Goal: Task Accomplishment & Management: Complete application form

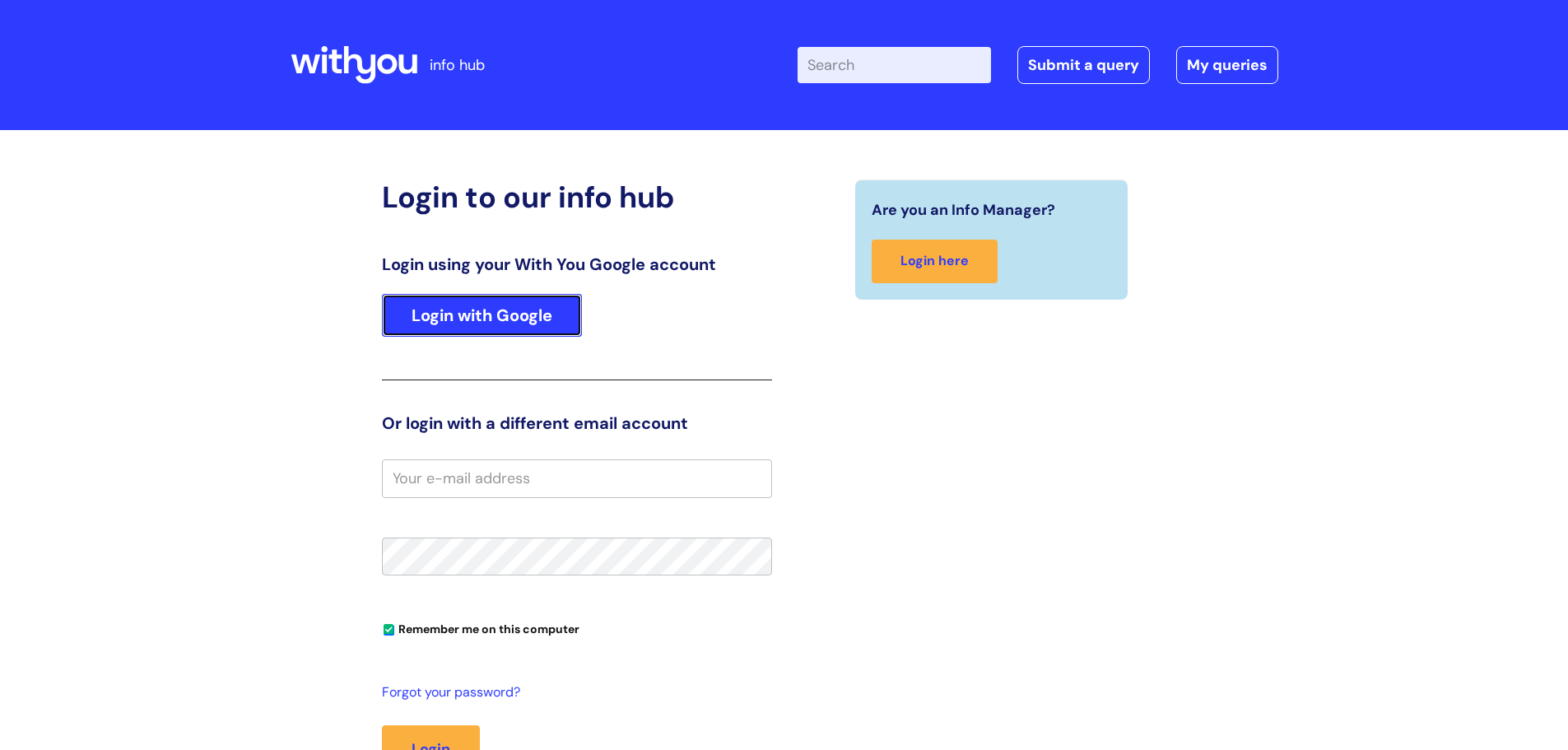
click at [543, 327] on link "Login with Google" at bounding box center [482, 314] width 200 height 42
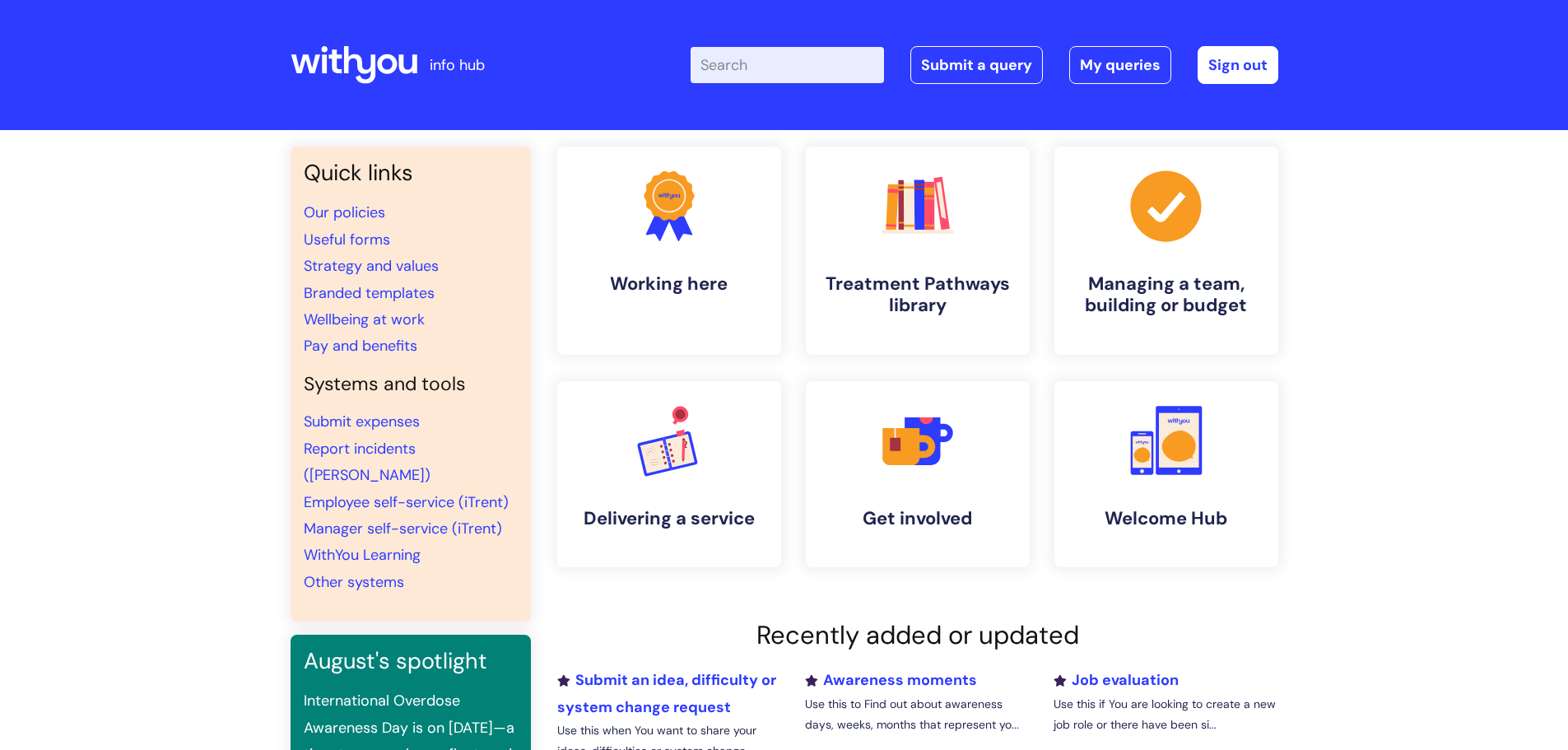
click at [834, 67] on input "Enter your search term here..." at bounding box center [787, 65] width 193 height 36
click at [976, 68] on link "Submit a query" at bounding box center [977, 65] width 132 height 37
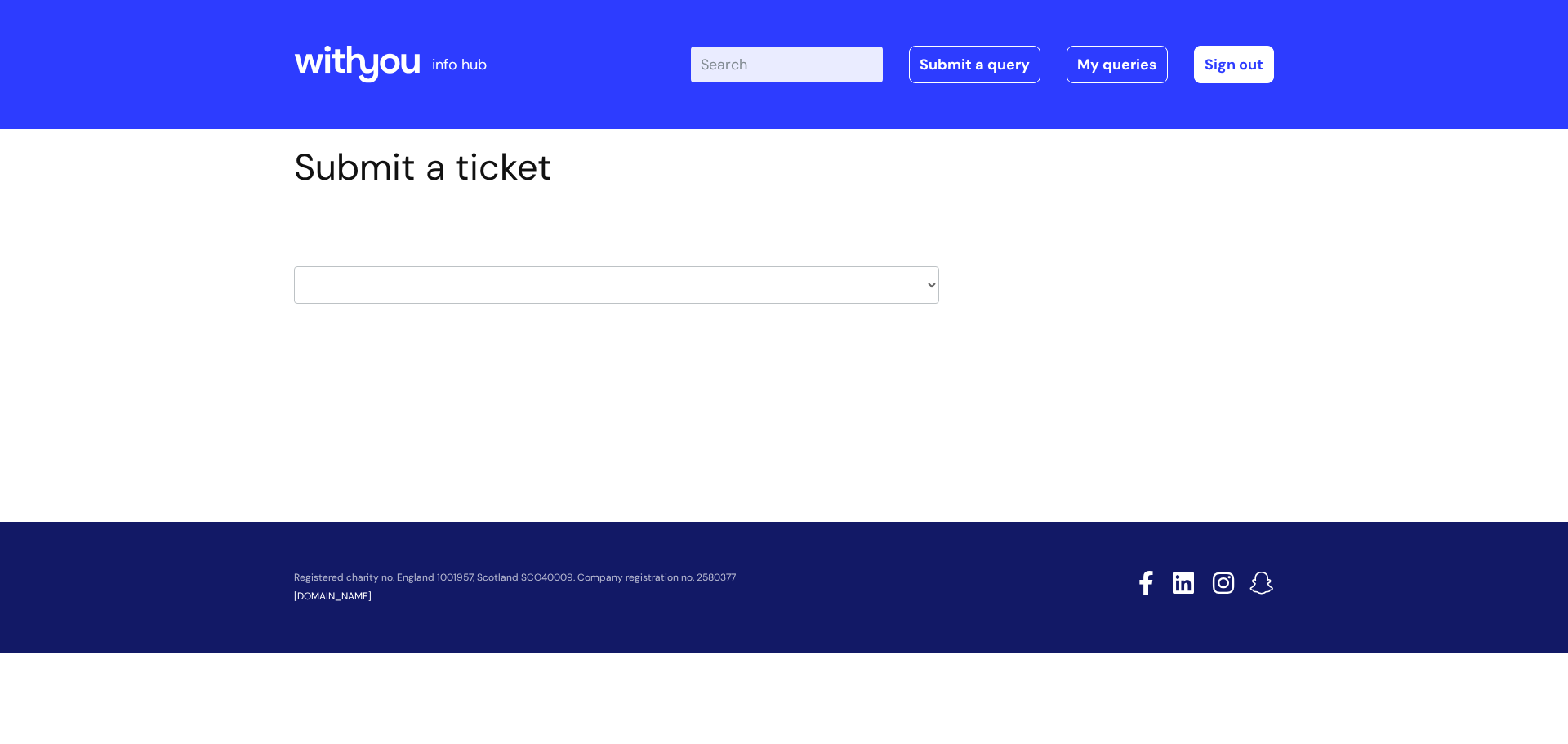
click at [419, 284] on select "HR / People IT and Support Clinical Drug Alerts Finance Accounts Data Support T…" at bounding box center [617, 284] width 645 height 37
select select "hr_/_people"
click at [294, 266] on select "HR / People IT and Support Clinical Drug Alerts Finance Accounts Data Support T…" at bounding box center [617, 284] width 645 height 37
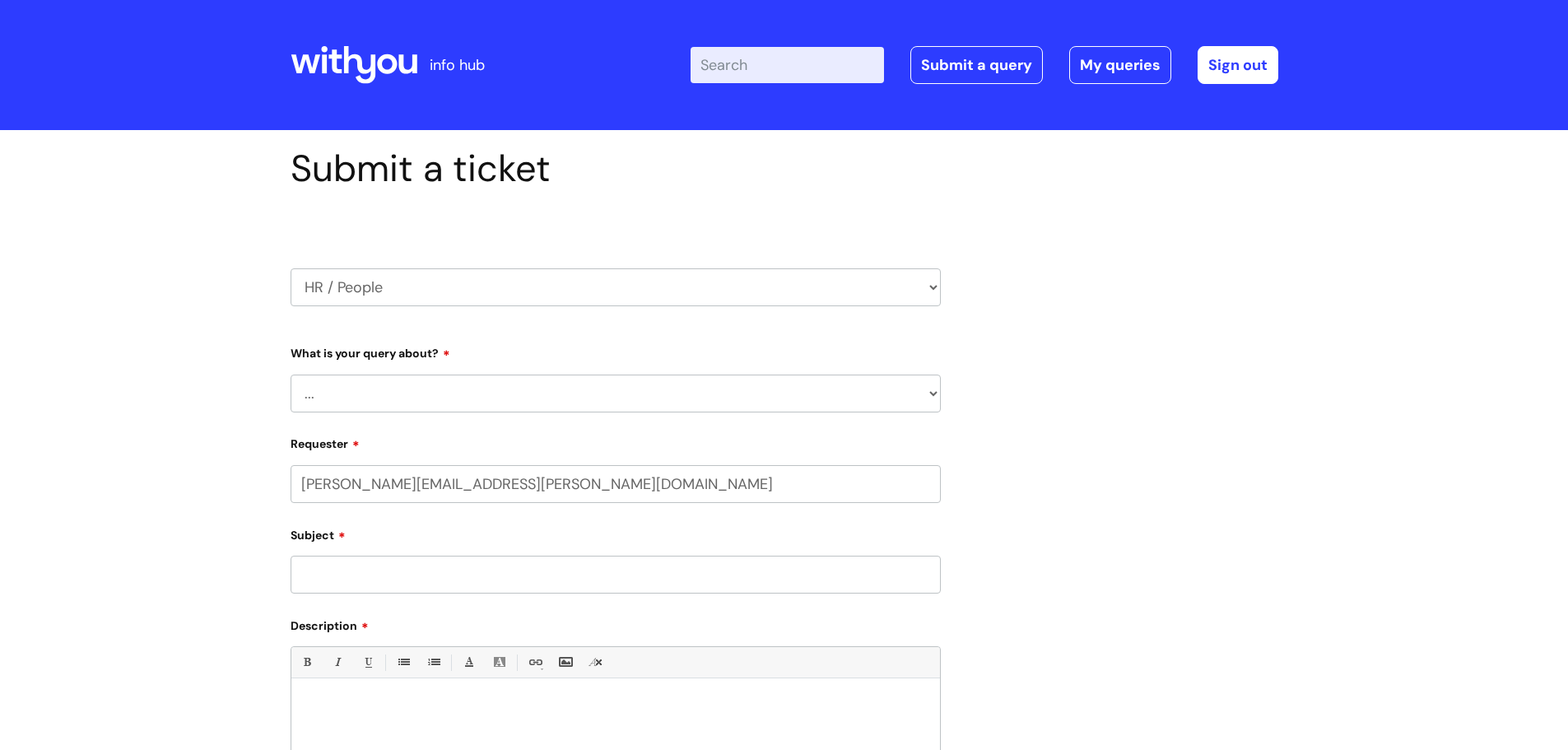
select select "80004286574"
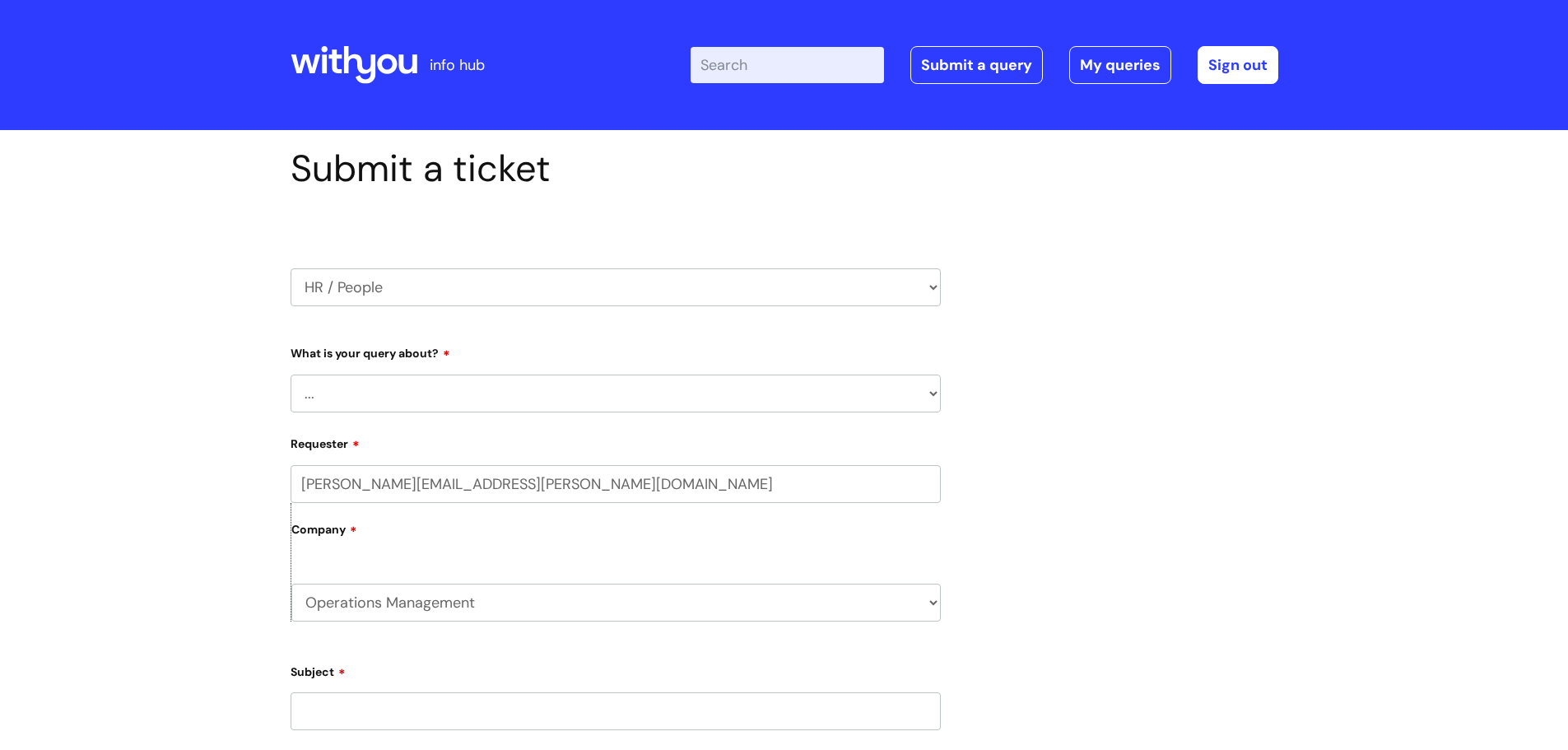
click at [377, 403] on select "... Absence Query Holiday Query Employee change request General HR Query iTrent…" at bounding box center [616, 393] width 650 height 37
select select "General HR Query"
click at [291, 375] on select "... Absence Query Holiday Query Employee change request General HR Query iTrent…" at bounding box center [616, 393] width 650 height 37
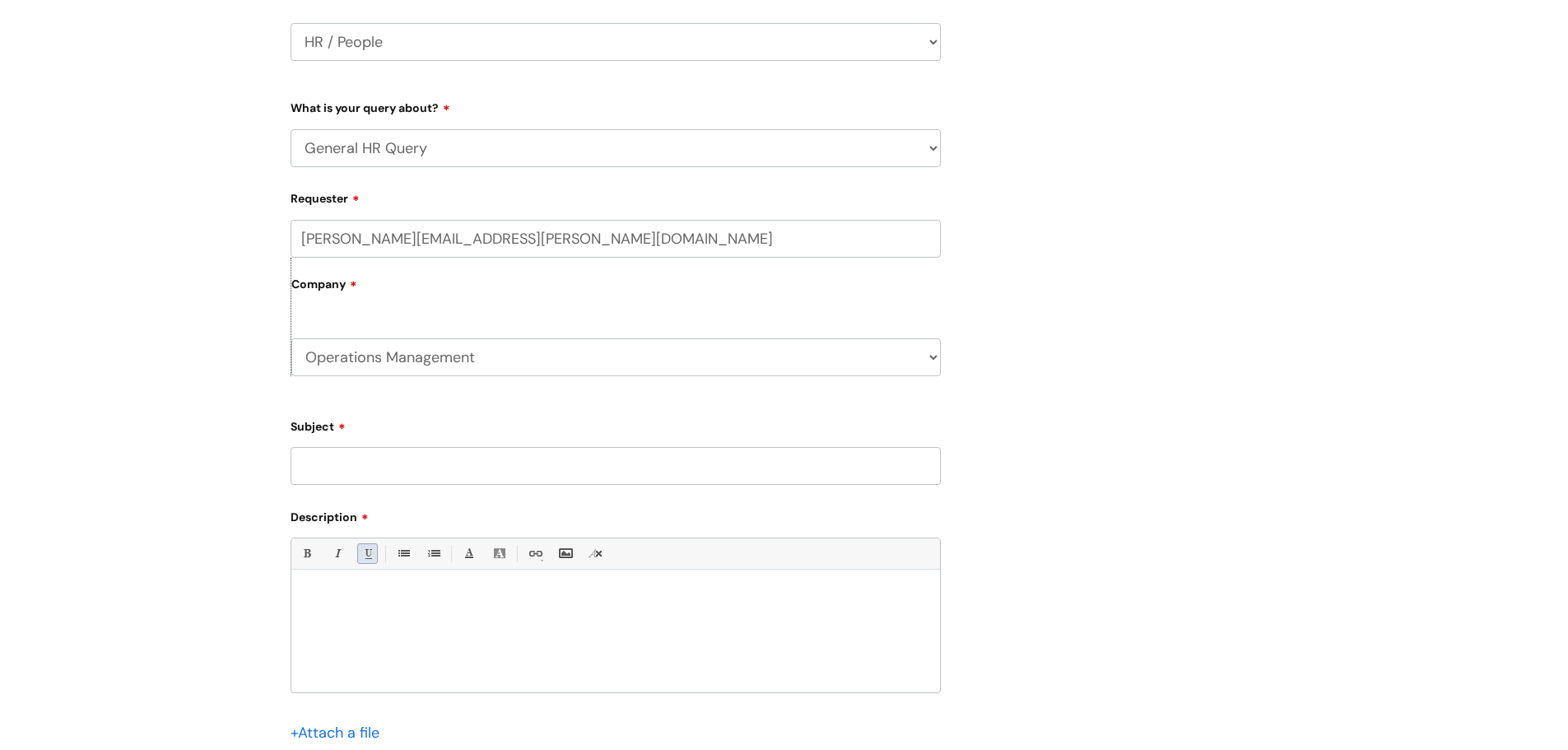
scroll to position [247, 0]
click at [367, 474] on input "Subject" at bounding box center [616, 464] width 650 height 37
type input "Exit interviews"
click at [384, 582] on div at bounding box center [616, 634] width 648 height 113
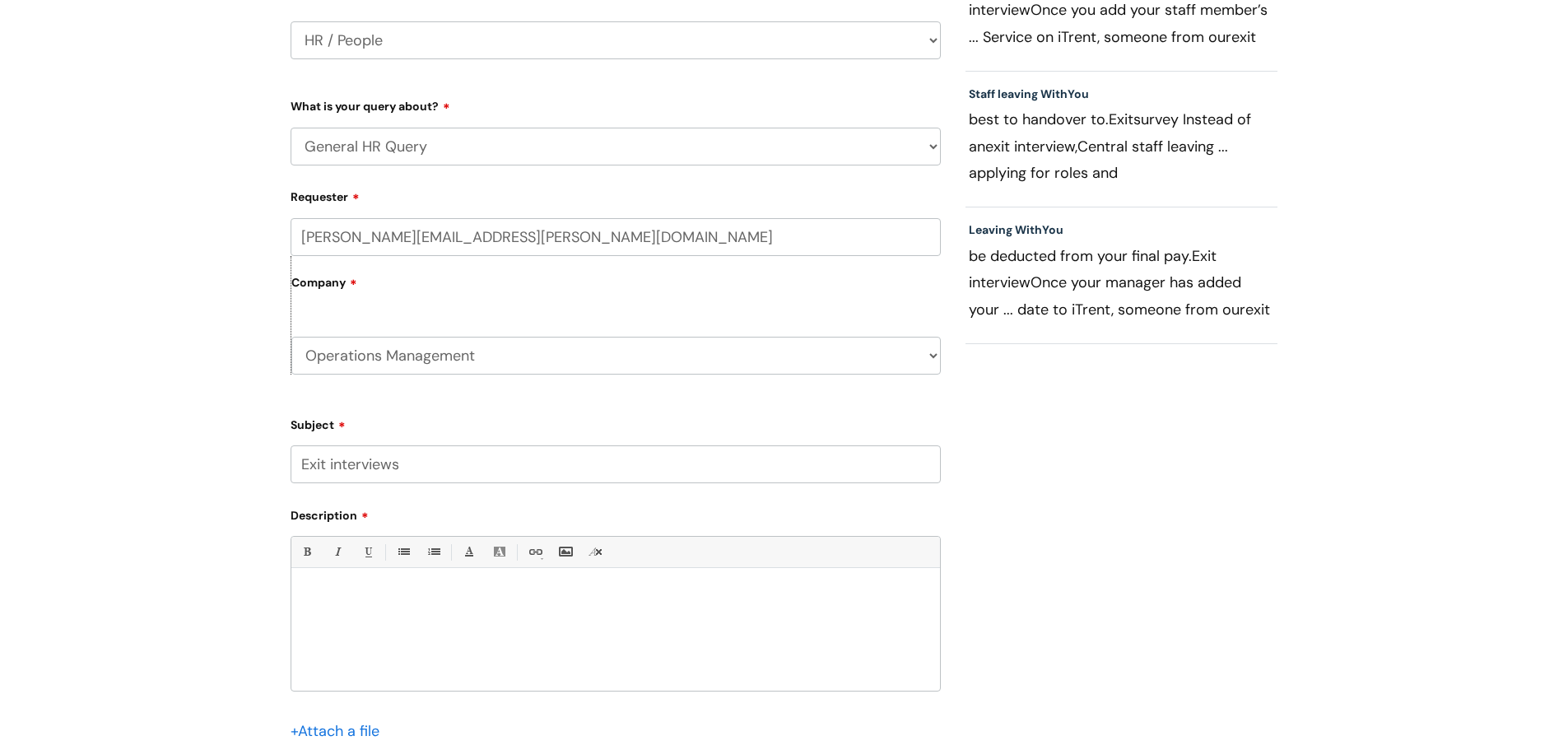
click at [598, 597] on p at bounding box center [615, 596] width 624 height 15
click at [572, 637] on div "[PERSON_NAME] Can myself and" at bounding box center [616, 634] width 648 height 113
click at [615, 629] on p "Can myself and [PERSON_NAME] please have a report" at bounding box center [615, 626] width 624 height 15
click at [332, 645] on p "Can myself and [PERSON_NAME] please have a report of themes / feedback for ecit…" at bounding box center [615, 634] width 624 height 30
click at [352, 647] on p "Can myself and Kayleigh Gamblin please have a report of themes / feedback for e…" at bounding box center [615, 634] width 624 height 30
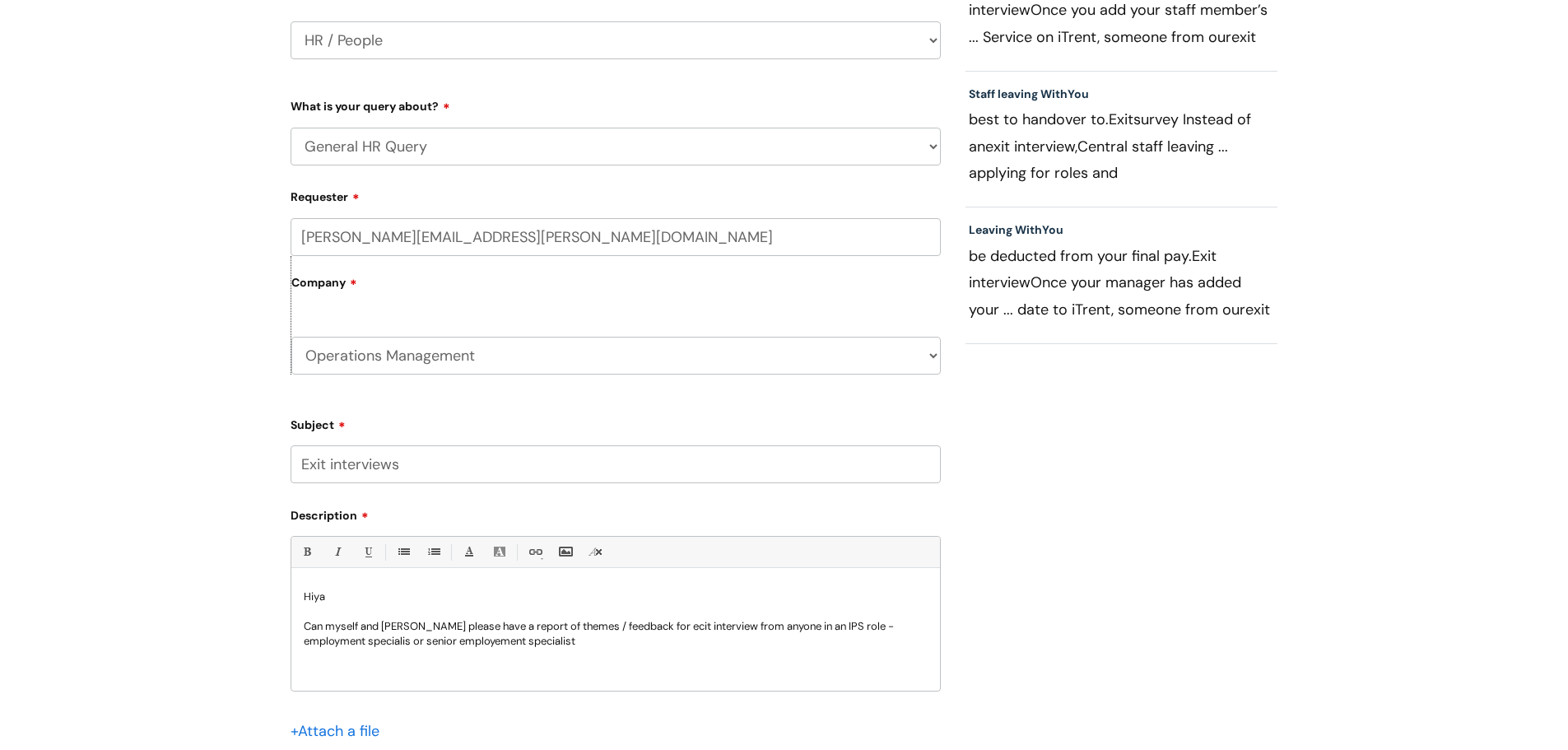
drag, startPoint x: 400, startPoint y: 639, endPoint x: 389, endPoint y: 634, distance: 12.1
click at [398, 638] on p "Can myself and Kayleigh Gamblin please have a report of themes / feedback for e…" at bounding box center [615, 634] width 624 height 30
click at [495, 646] on p "Can myself and Kayleigh Gamblin please have a report of themes / feedback for e…" at bounding box center [615, 634] width 624 height 30
click at [711, 623] on p "Can myself and Kayleigh Gamblin please have a report of themes / feedback for e…" at bounding box center [615, 634] width 624 height 30
click at [620, 645] on p "Can myself and Kayleigh Gamblin please have a report of themes / feedback for e…" at bounding box center [615, 634] width 624 height 30
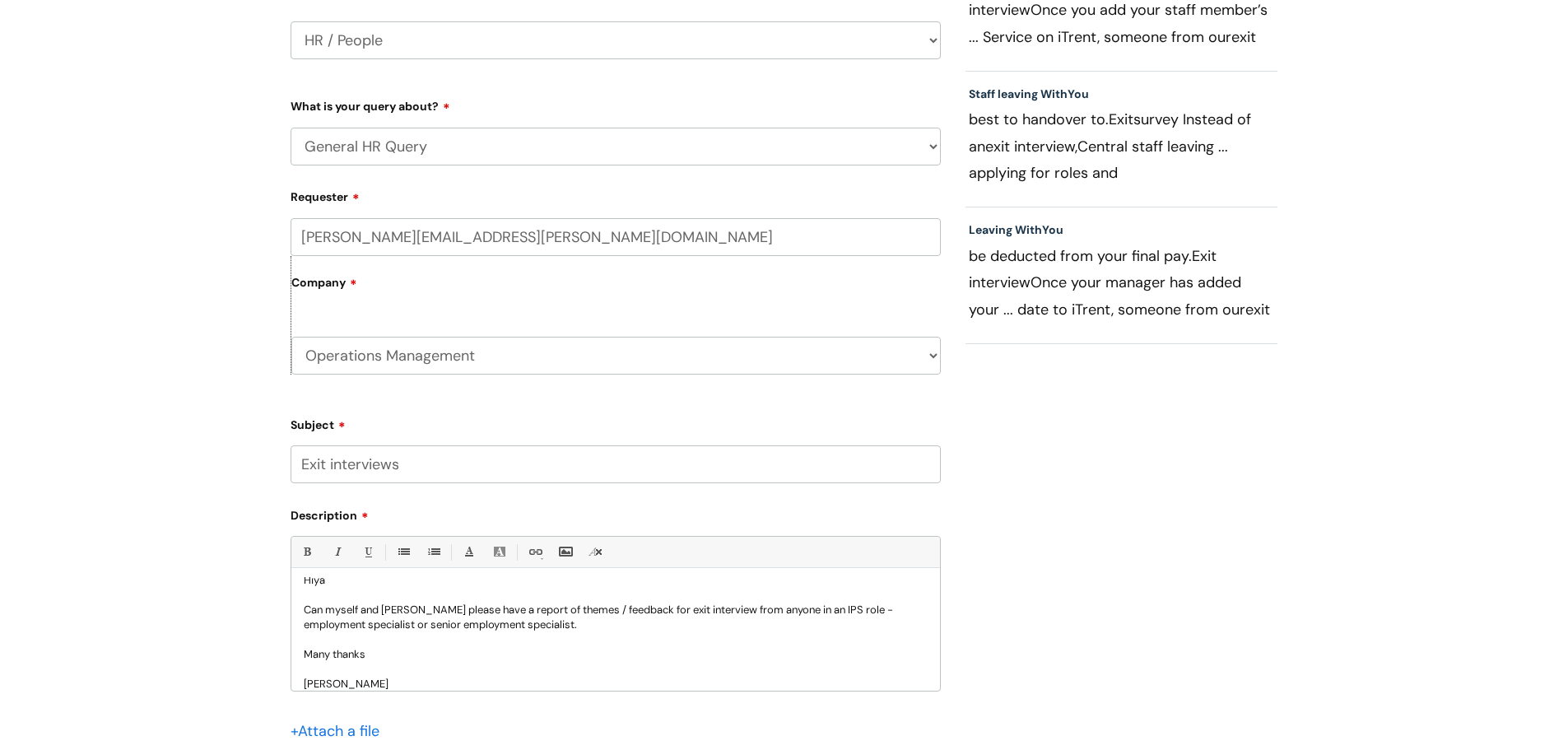
scroll to position [595, 0]
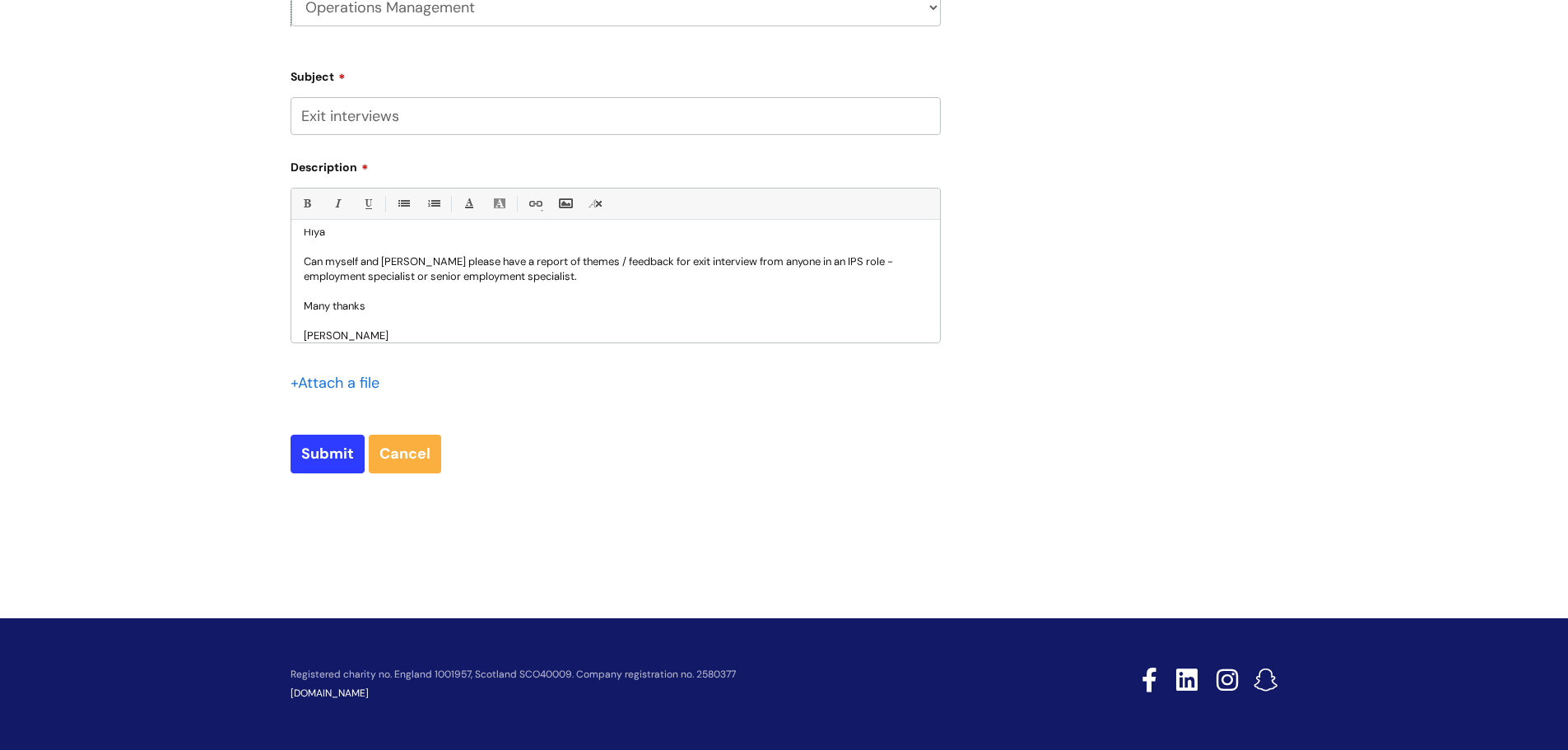
click at [284, 450] on div "Submit a ticket HR / People IT and Support Clinical Drug Alerts Finance Account…" at bounding box center [615, 26] width 675 height 948
click at [303, 456] on input "Submit" at bounding box center [327, 453] width 74 height 37
type input "Please Wait..."
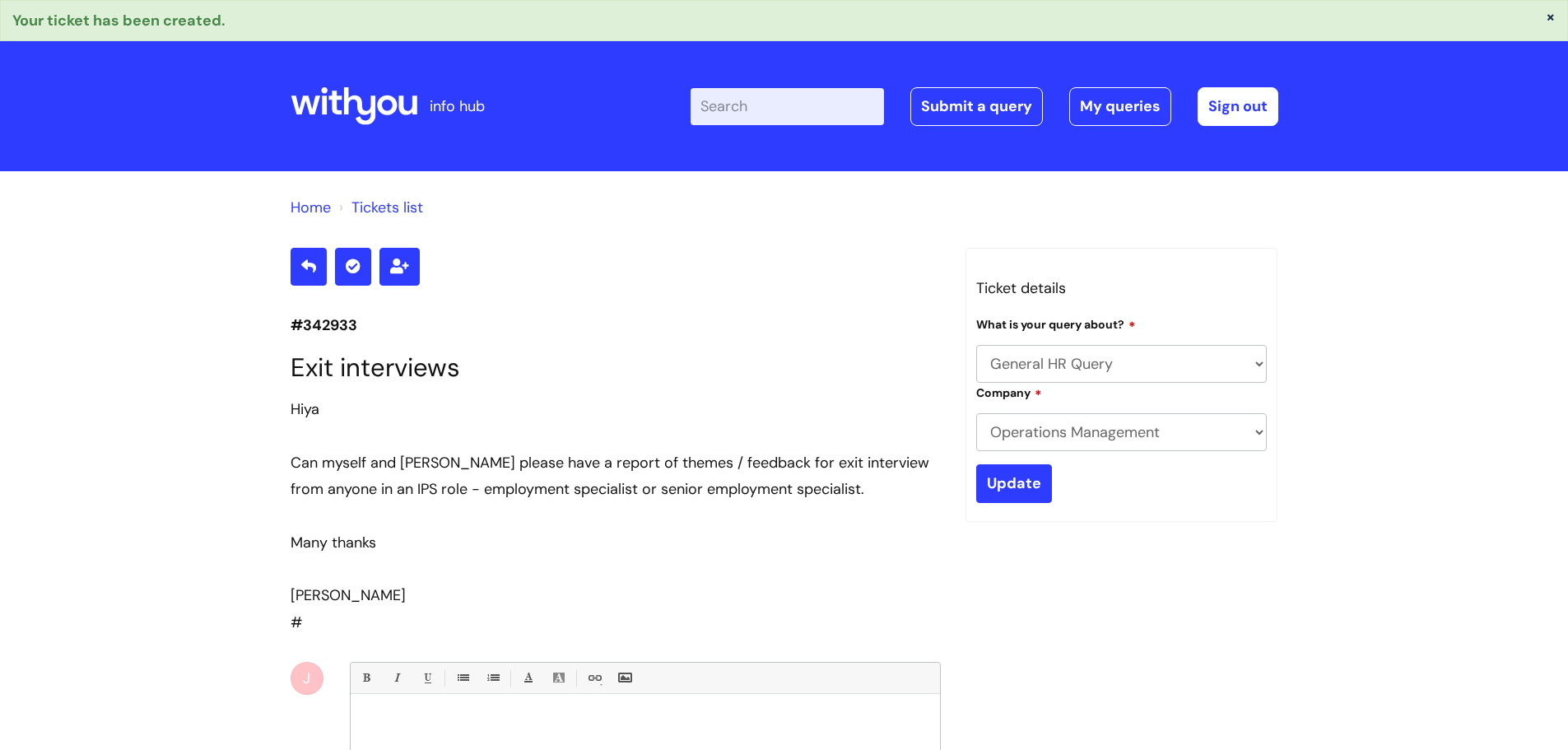
select select "General HR Query"
